Goal: Information Seeking & Learning: Check status

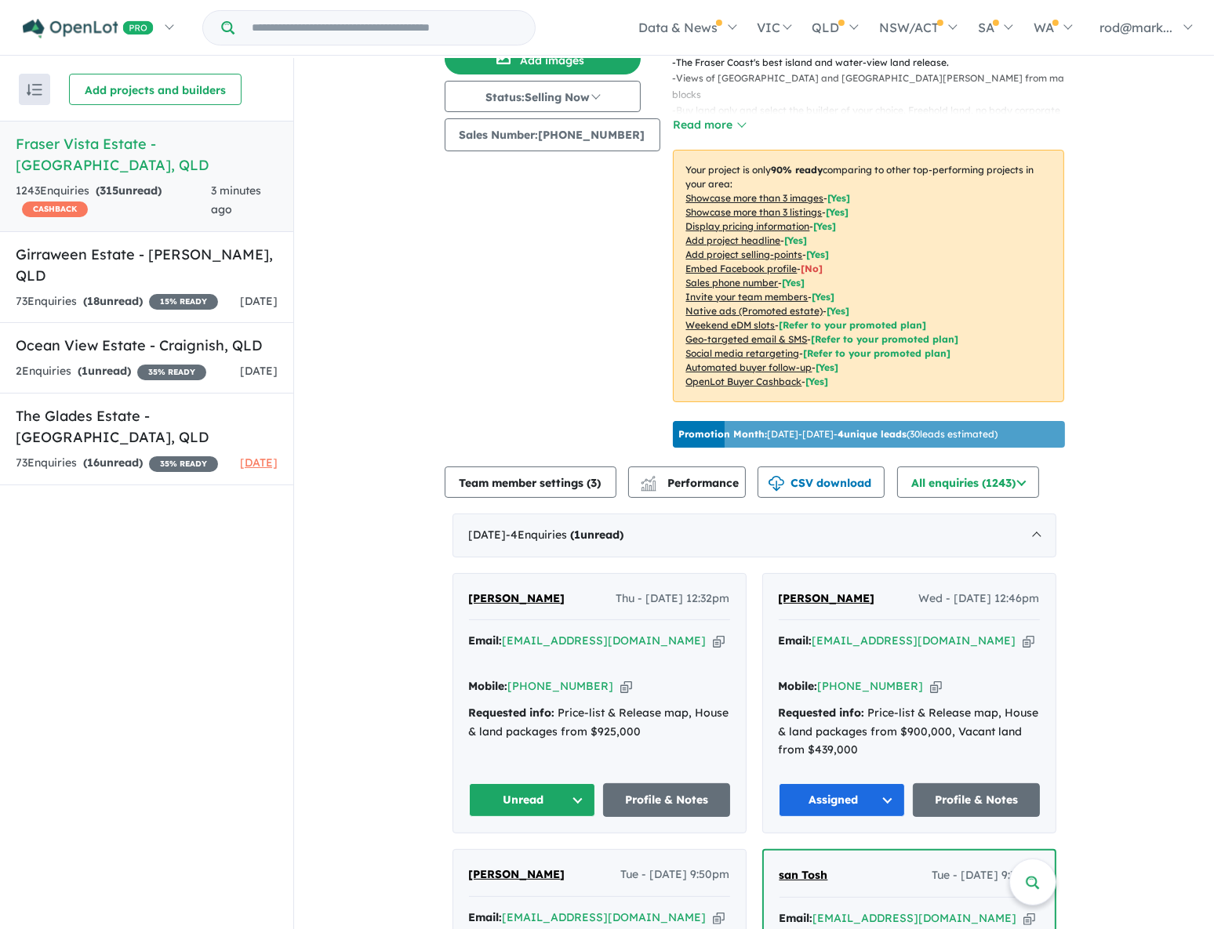
scroll to position [213, 0]
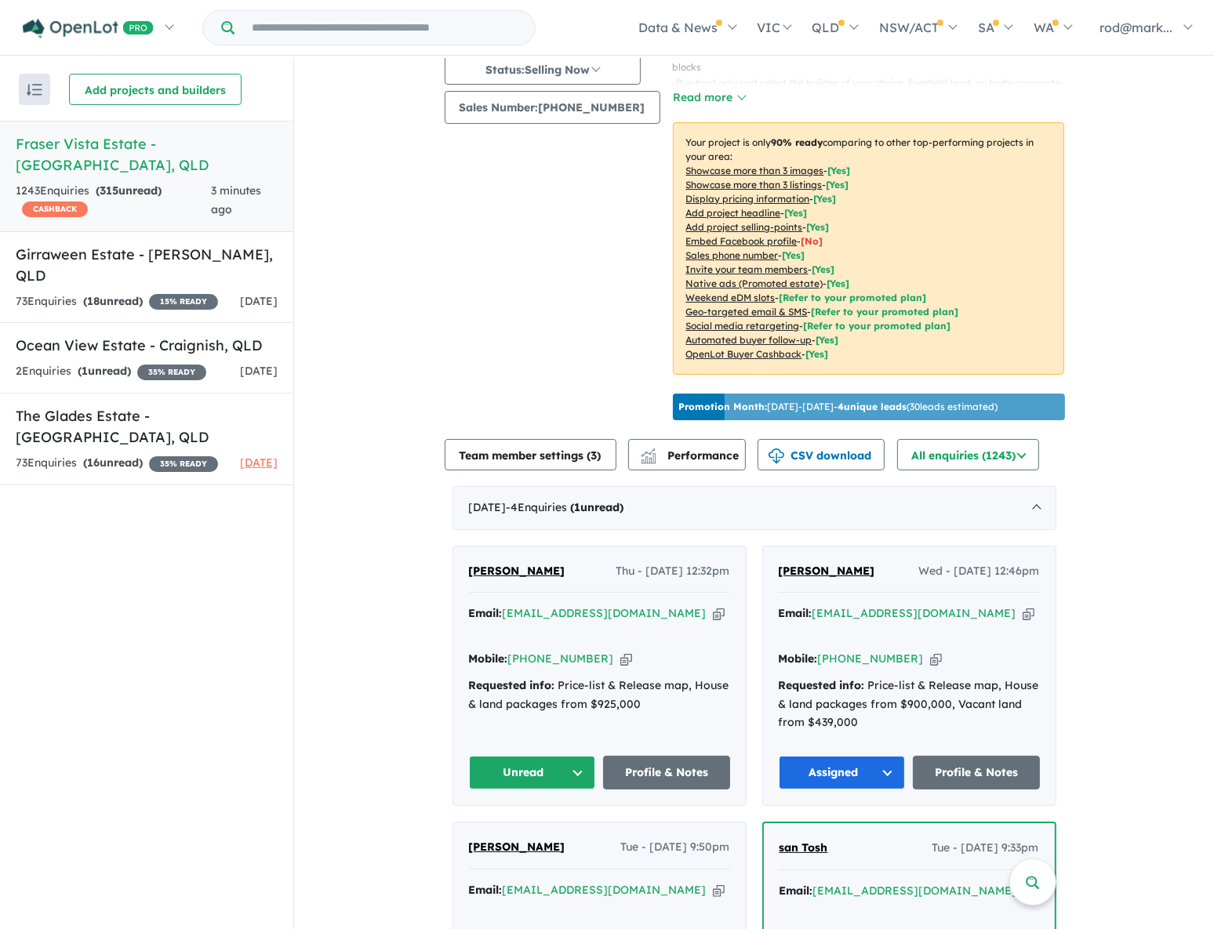
click at [713, 611] on icon "button" at bounding box center [719, 613] width 12 height 16
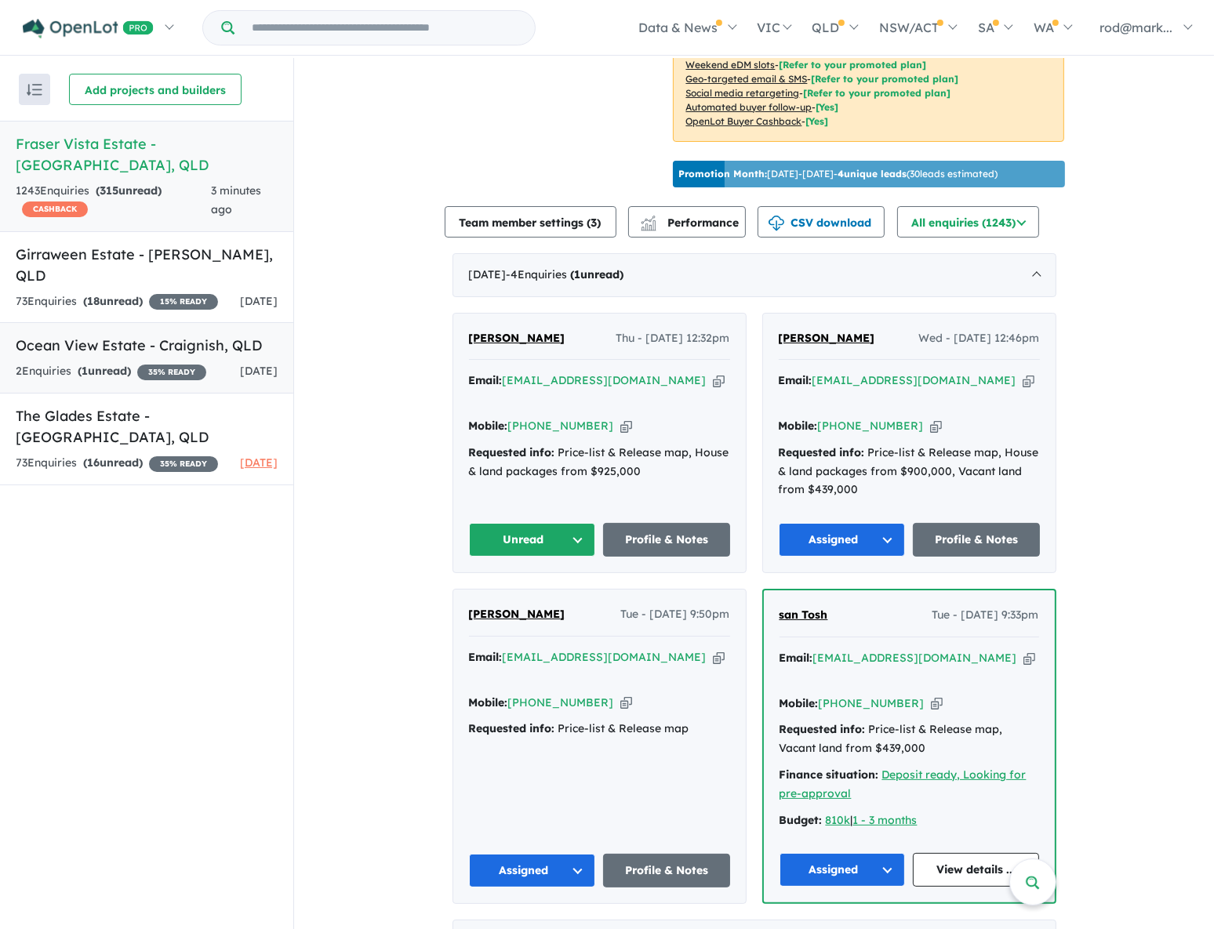
scroll to position [285, 0]
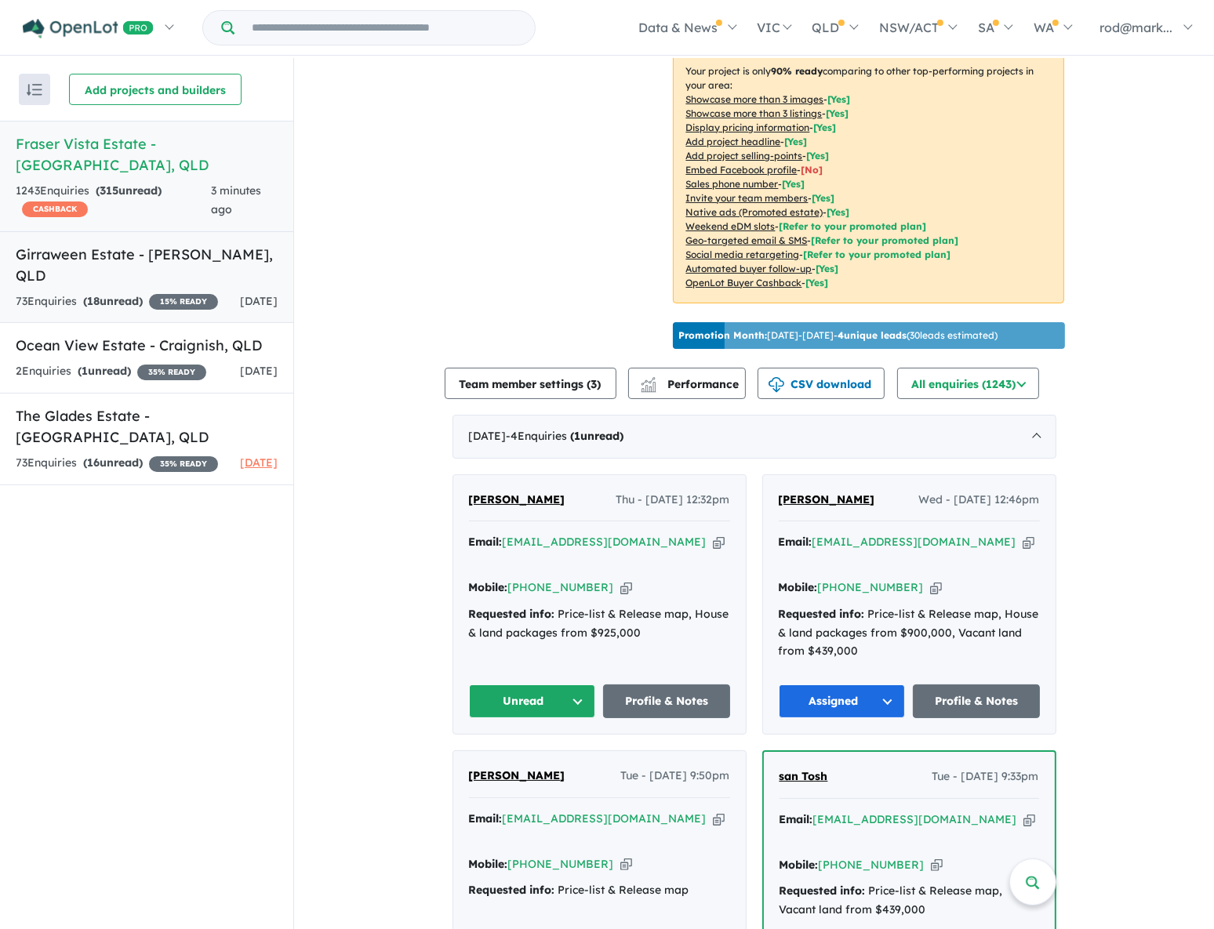
click at [53, 293] on div "73 Enquir ies ( 18 unread) 15 % READY" at bounding box center [117, 302] width 202 height 19
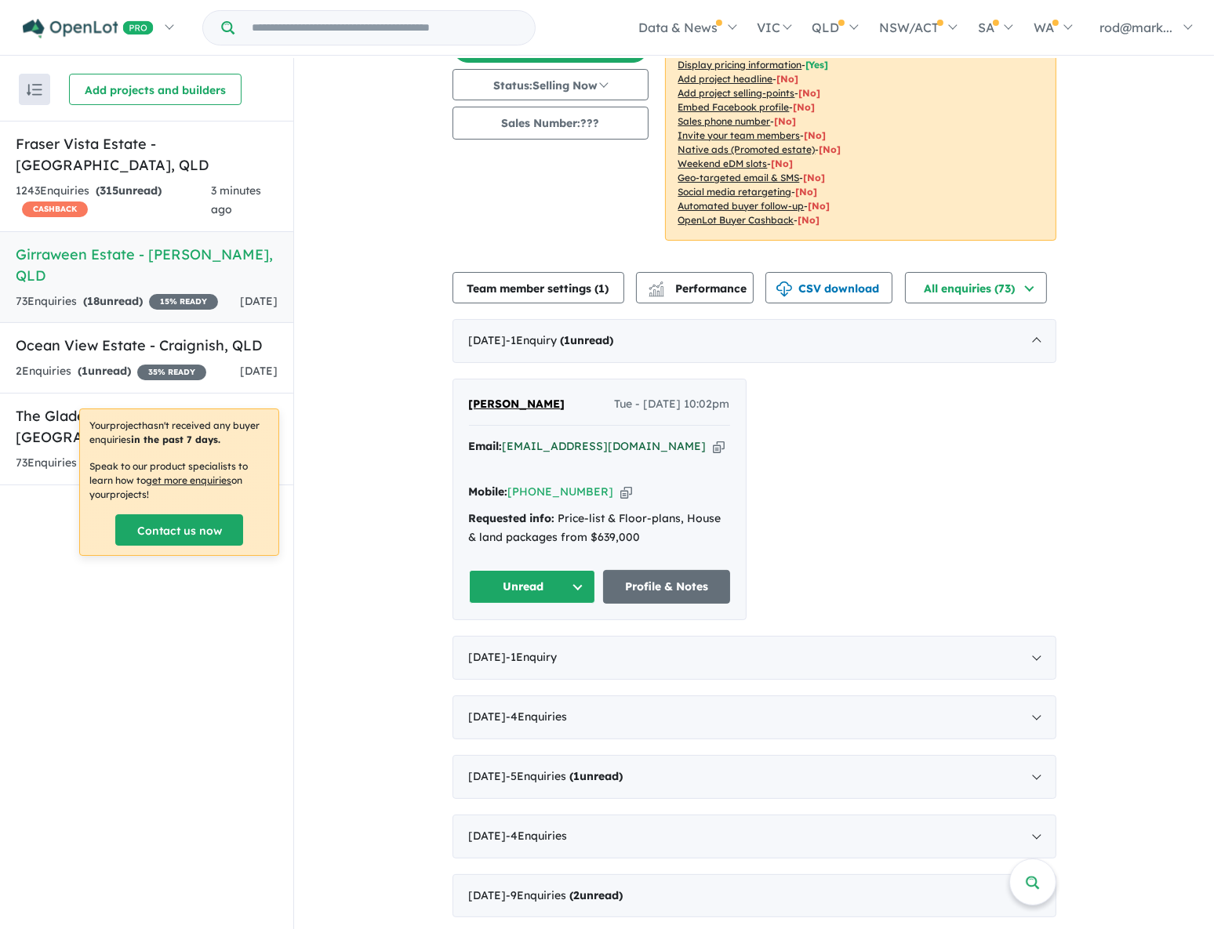
scroll to position [213, 0]
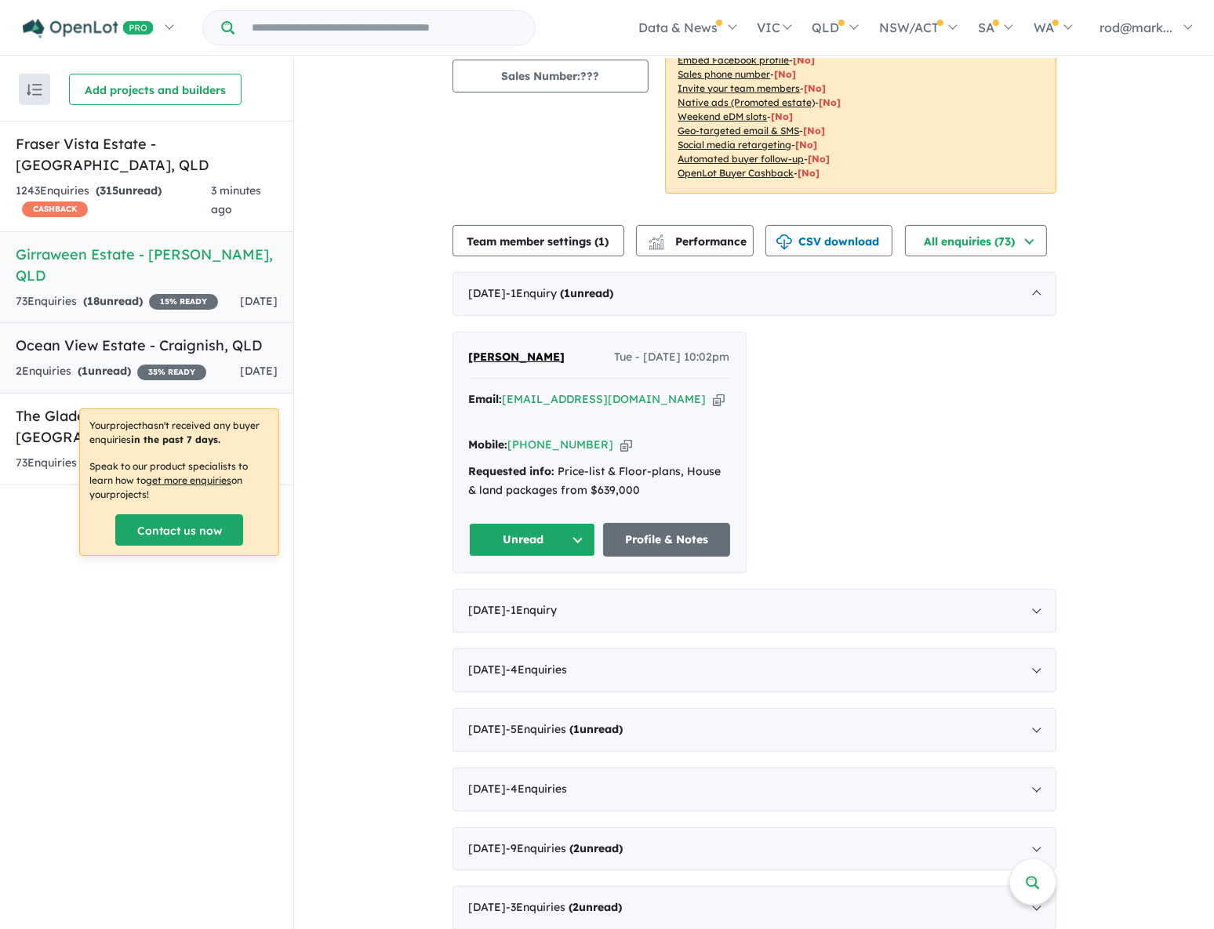
click at [82, 335] on h5 "Ocean View Estate - [GEOGRAPHIC_DATA] , [GEOGRAPHIC_DATA]" at bounding box center [147, 345] width 262 height 21
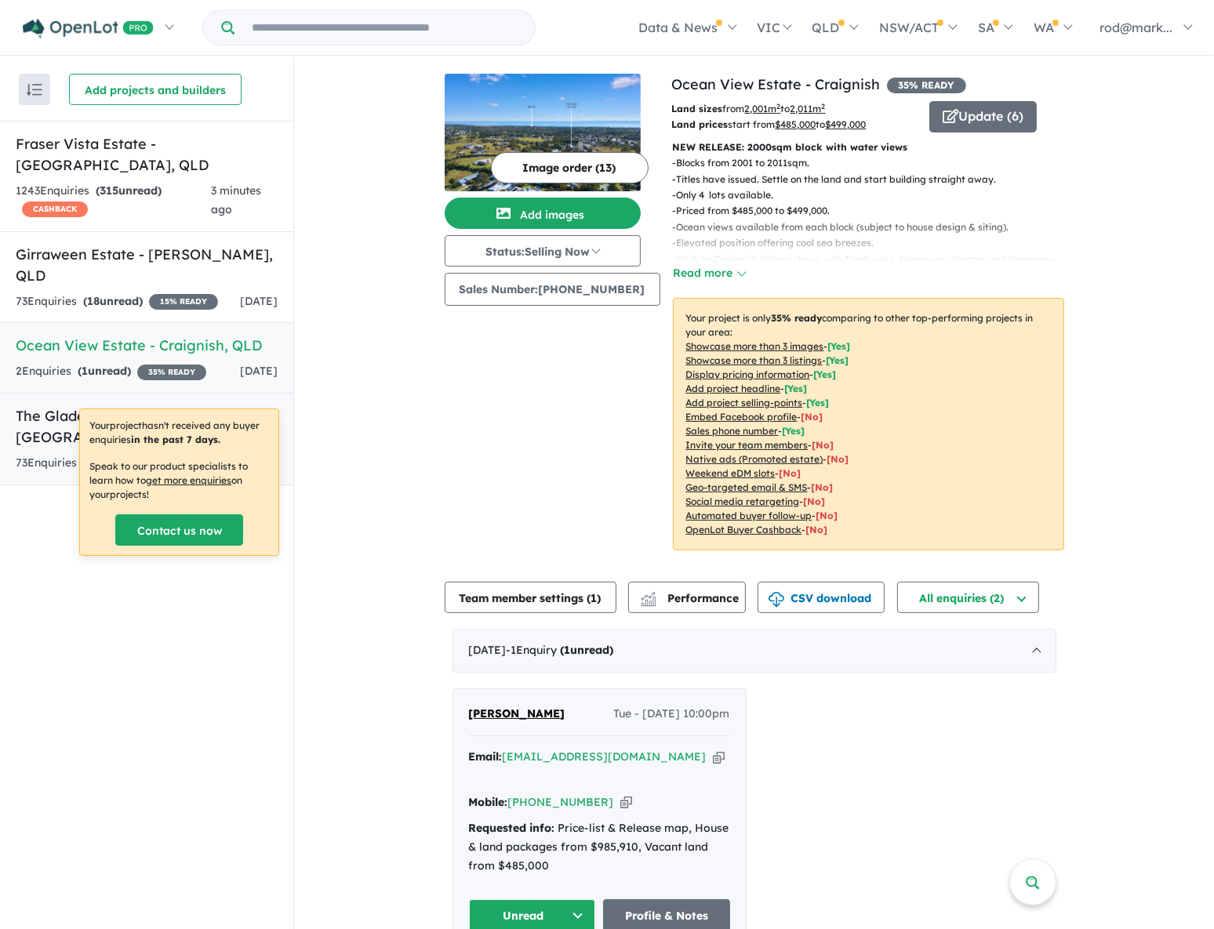
click at [78, 405] on h5 "The Glades Estate - [GEOGRAPHIC_DATA] , [GEOGRAPHIC_DATA]" at bounding box center [147, 426] width 262 height 42
